Goal: Check status

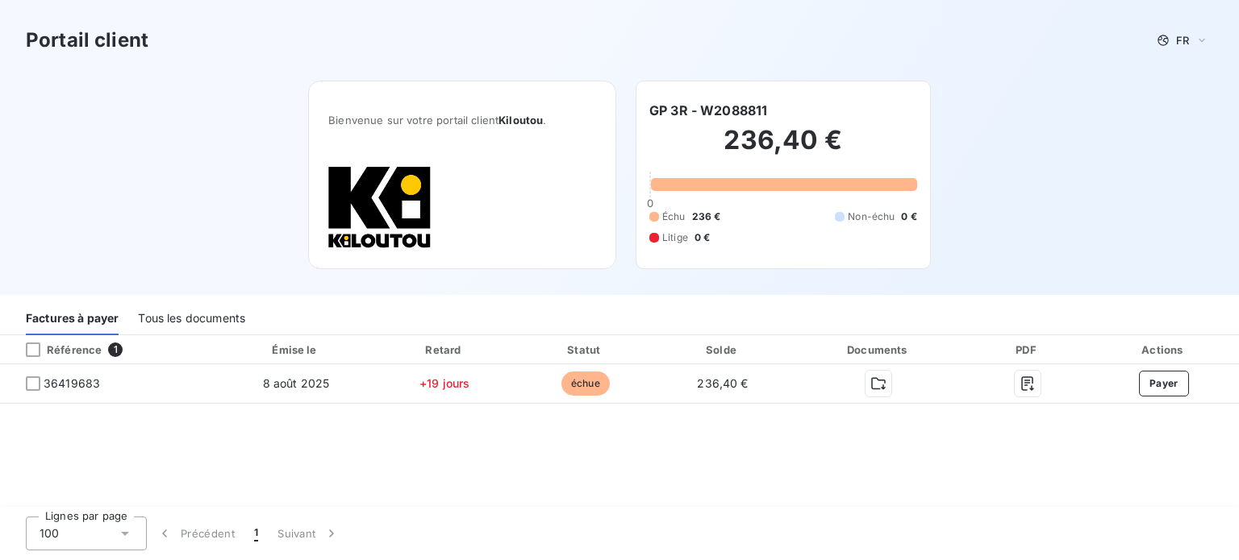
click at [772, 464] on div "Référence 1 Émise le Retard Statut Solde Documents PDF Actions 36419683 [DATE] …" at bounding box center [619, 421] width 1239 height 173
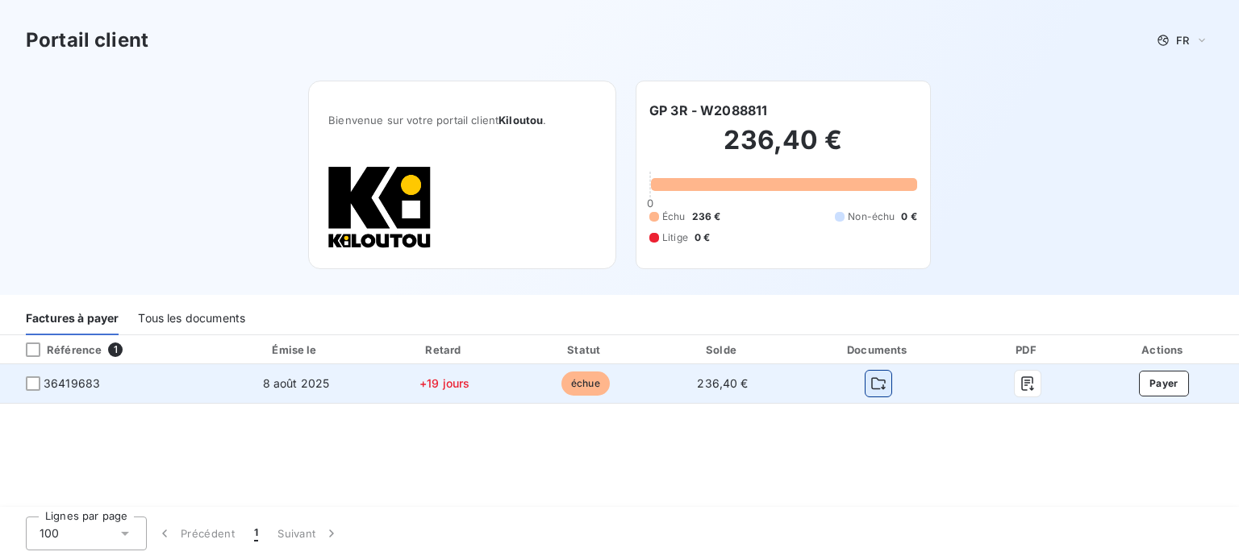
click at [883, 380] on icon "button" at bounding box center [878, 384] width 15 height 12
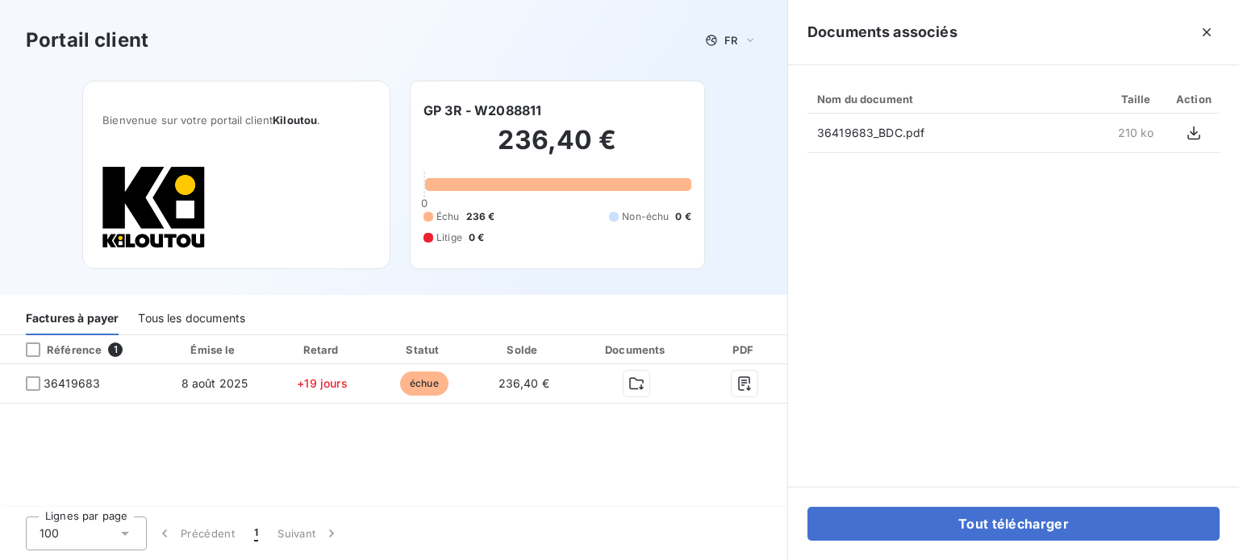
click at [708, 486] on div "Référence 1 Émise le Retard Statut Solde Documents PDF Actions 36419683 [DATE] …" at bounding box center [393, 421] width 787 height 173
click at [1212, 35] on icon "button" at bounding box center [1206, 32] width 16 height 16
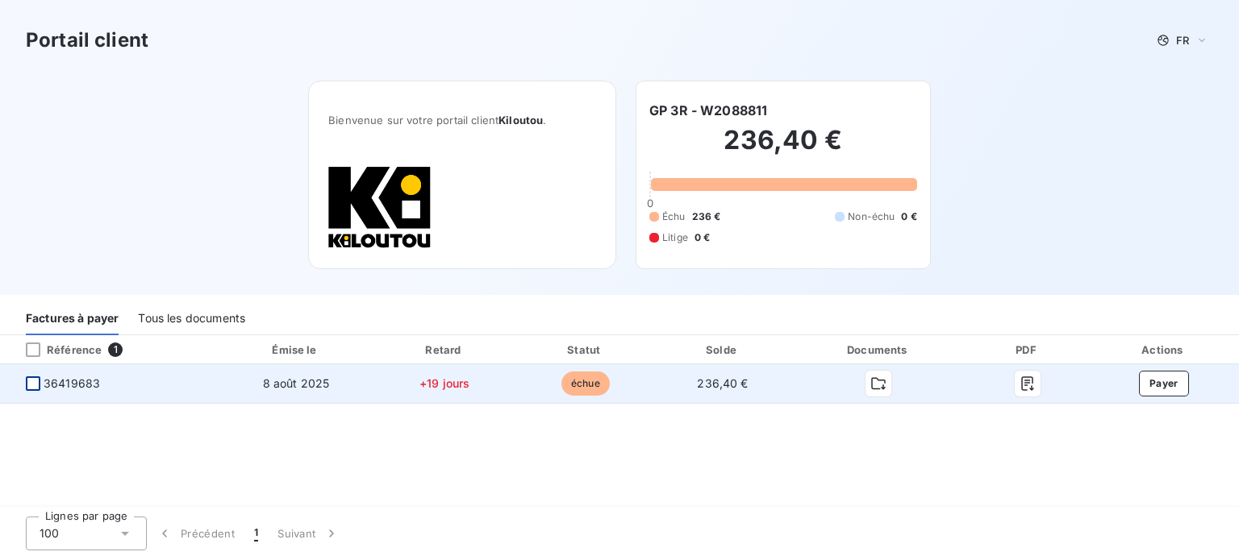
click at [34, 385] on div at bounding box center [33, 384] width 15 height 15
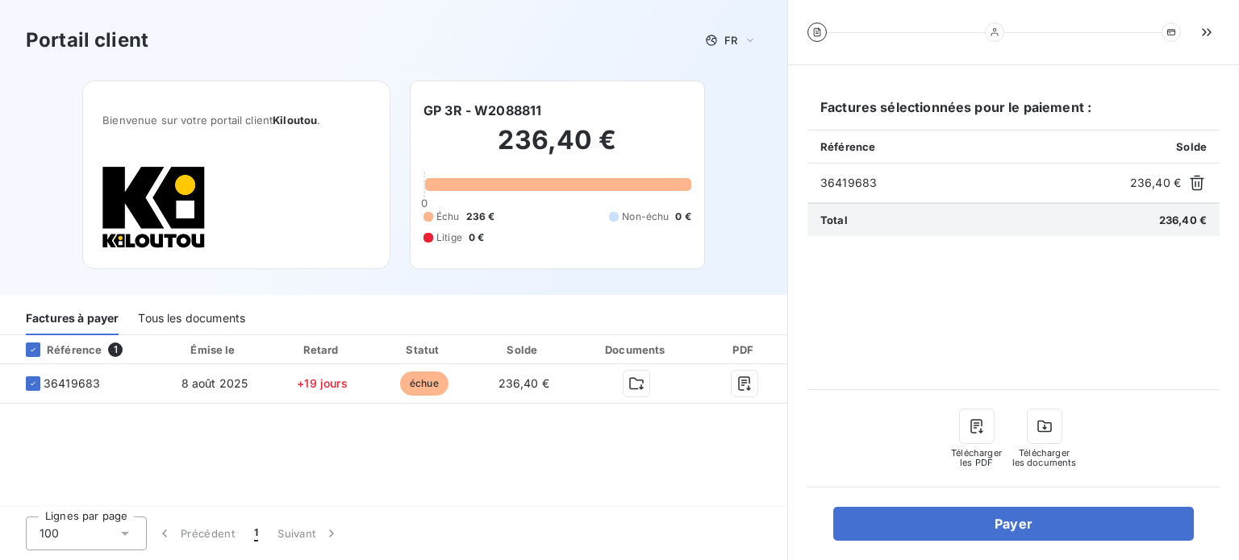
drag, startPoint x: 552, startPoint y: 460, endPoint x: 556, endPoint y: 446, distance: 15.3
click at [550, 460] on div "Référence 1 Émise le Retard Statut Solde Documents PDF Actions 36419683 [DATE] …" at bounding box center [393, 421] width 787 height 173
